Goal: Transaction & Acquisition: Purchase product/service

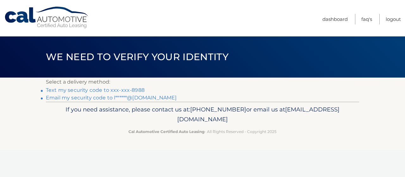
click at [102, 97] on link "Email my security code to l******@[DOMAIN_NAME]" at bounding box center [111, 98] width 131 height 6
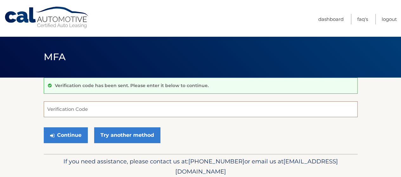
click at [62, 108] on input "Verification Code" at bounding box center [200, 109] width 313 height 16
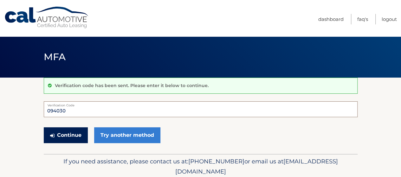
type input "094030"
click at [44, 127] on button "Continue" at bounding box center [66, 135] width 44 height 16
click at [70, 136] on button "Continue" at bounding box center [66, 135] width 44 height 16
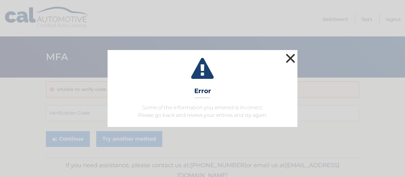
click at [290, 57] on button "×" at bounding box center [290, 58] width 13 height 13
click at [290, 57] on header "MFA" at bounding box center [200, 56] width 313 height 41
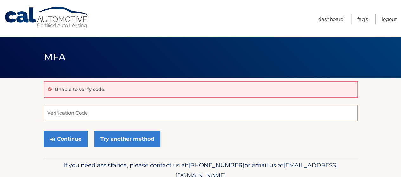
click at [75, 111] on input "Verification Code" at bounding box center [200, 113] width 313 height 16
click at [77, 111] on input "Verification Code" at bounding box center [200, 113] width 313 height 16
type input "094030"
click at [44, 131] on button "Continue" at bounding box center [66, 139] width 44 height 16
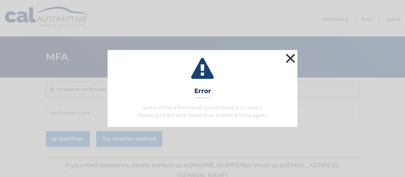
click at [292, 56] on button "×" at bounding box center [290, 58] width 13 height 13
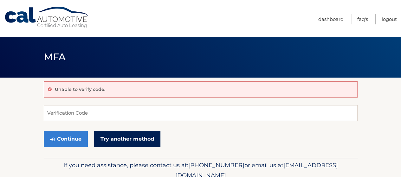
click at [139, 137] on link "Try another method" at bounding box center [127, 139] width 66 height 16
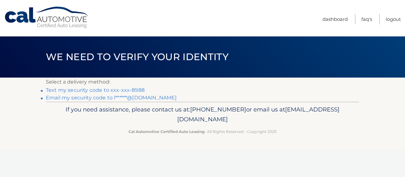
click at [61, 98] on link "Email my security code to l******@msn.com" at bounding box center [111, 98] width 131 height 6
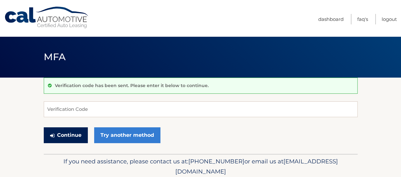
click at [64, 134] on button "Continue" at bounding box center [66, 135] width 44 height 16
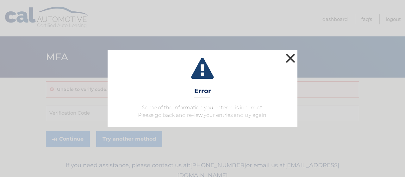
click at [293, 56] on button "×" at bounding box center [290, 58] width 13 height 13
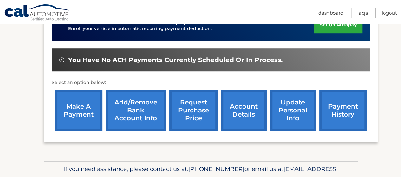
scroll to position [190, 0]
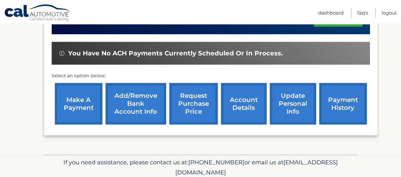
click at [91, 92] on link "make a payment" at bounding box center [78, 103] width 47 height 41
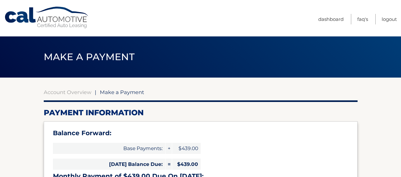
select select "NWE4NTlmY2YtZTEzMi00NWJiLTg1ZGUtYzQ3OGQ5ZmNkZjU2"
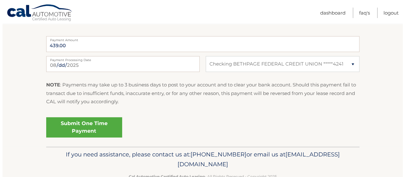
scroll to position [302, 0]
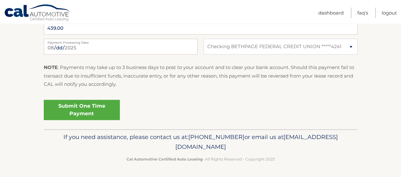
click at [89, 112] on link "Submit One Time Payment" at bounding box center [82, 110] width 76 height 20
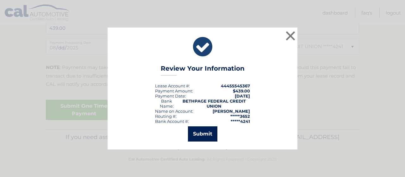
click at [209, 133] on button "Submit" at bounding box center [202, 133] width 29 height 15
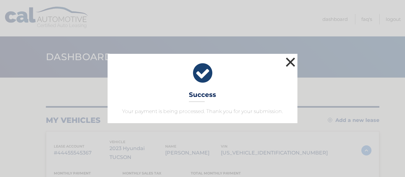
click at [293, 61] on button "×" at bounding box center [290, 62] width 13 height 13
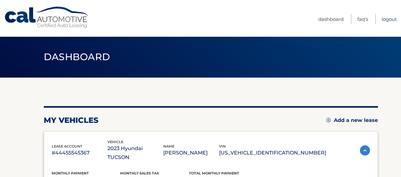
click at [386, 17] on link "Logout" at bounding box center [388, 19] width 15 height 10
